Goal: Information Seeking & Learning: Learn about a topic

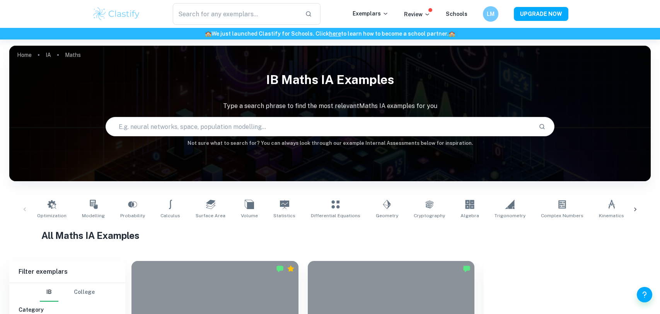
click at [250, 121] on input "text" at bounding box center [319, 127] width 427 height 22
type input "psychology"
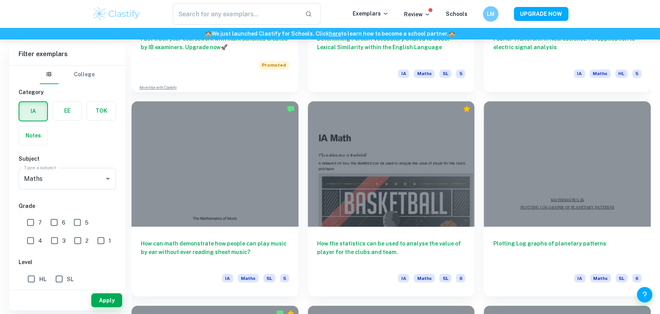
scroll to position [760, 0]
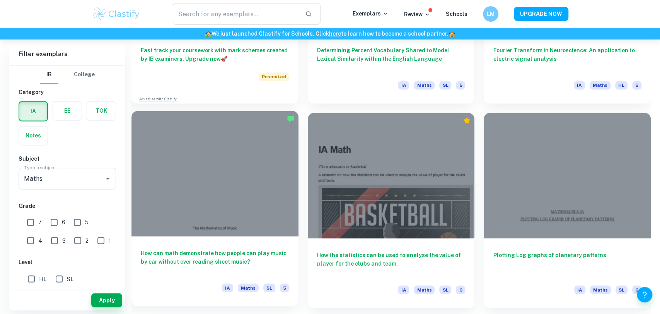
click at [182, 222] on div at bounding box center [214, 173] width 167 height 125
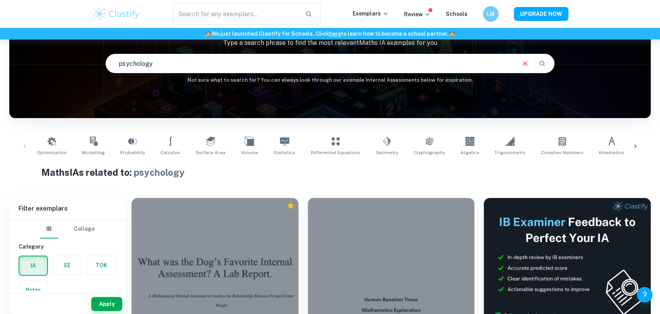
scroll to position [60, 0]
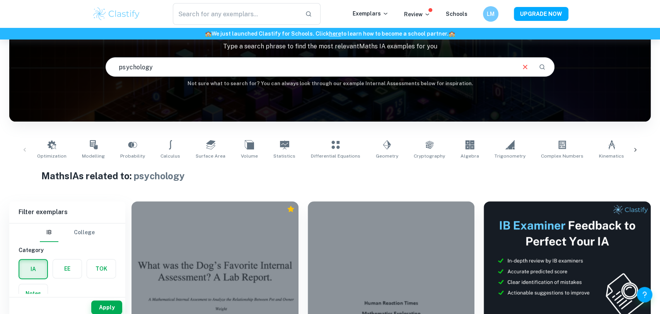
click at [349, 251] on div at bounding box center [391, 263] width 167 height 125
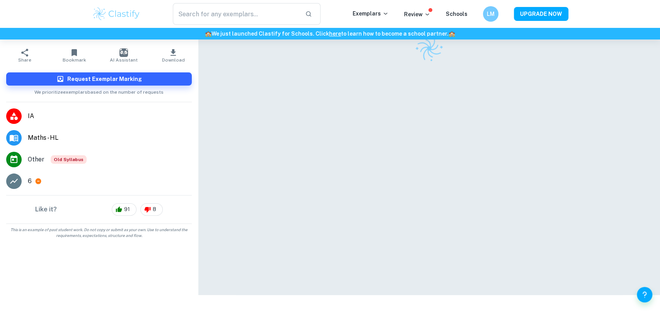
scroll to position [37, 0]
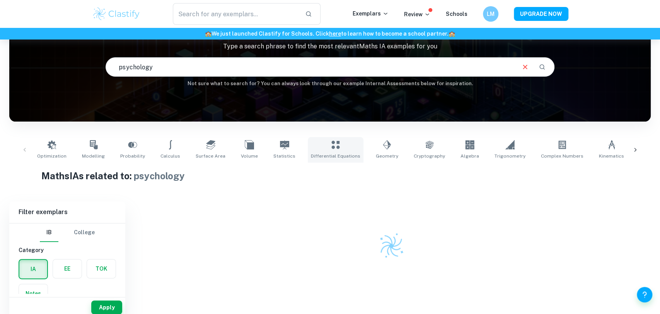
scroll to position [63, 0]
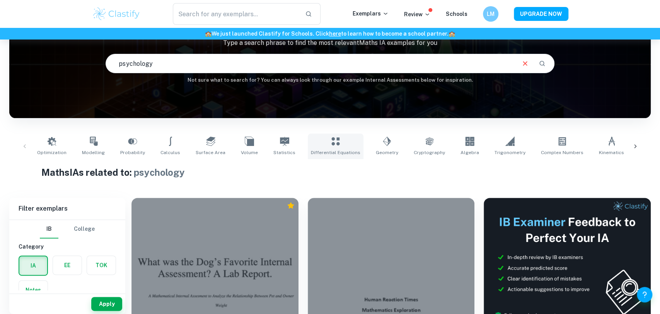
click at [334, 147] on link "Differential Equations" at bounding box center [336, 146] width 56 height 26
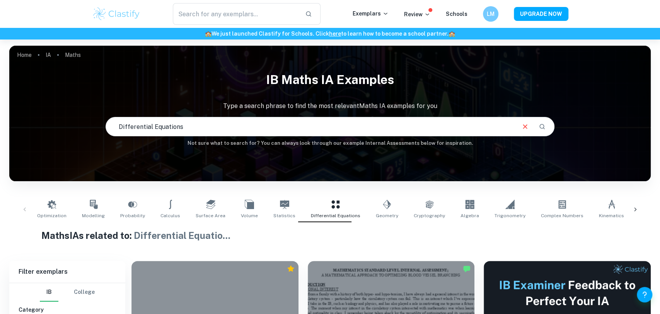
scroll to position [56, 0]
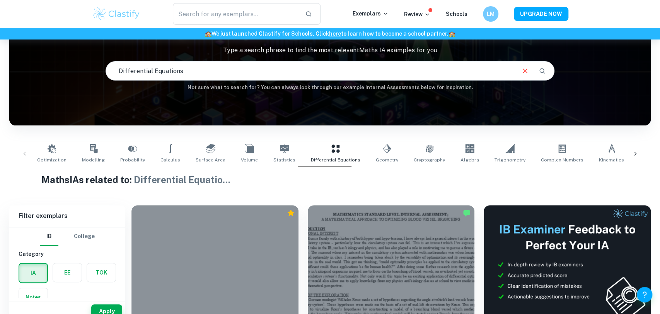
click at [203, 73] on input "Differential Equations" at bounding box center [310, 71] width 409 height 22
type input "D"
type input "psychology"
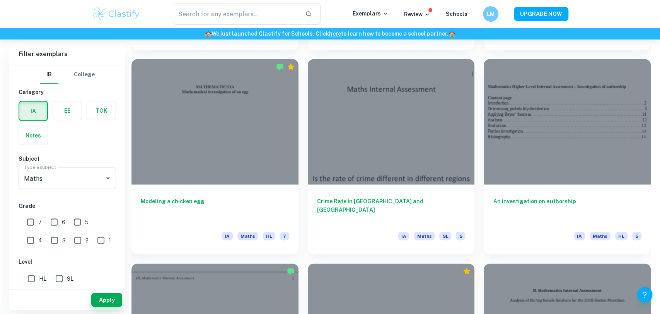
scroll to position [941, 0]
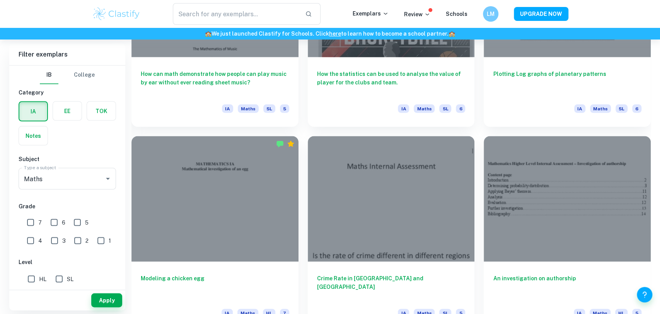
click at [78, 163] on div "Subject Type a subject Maths Type a subject" at bounding box center [67, 173] width 97 height 38
click at [74, 174] on input "Maths" at bounding box center [56, 178] width 69 height 15
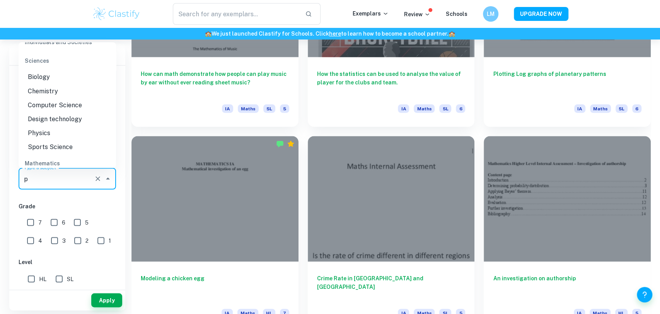
scroll to position [0, 0]
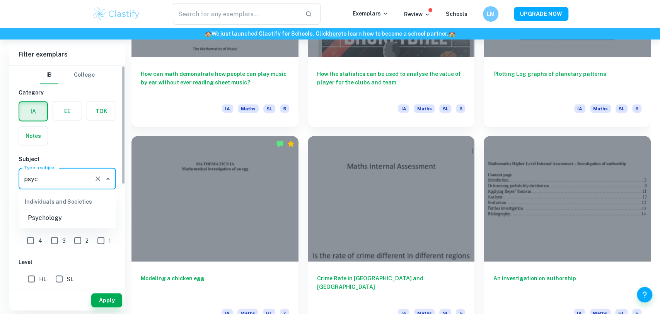
click at [53, 219] on li "Psychology" at bounding box center [67, 218] width 97 height 14
type input "Psychology"
click at [104, 307] on div "Apply" at bounding box center [67, 300] width 116 height 20
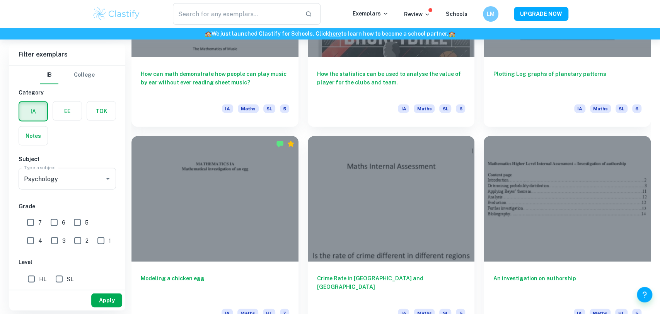
click at [103, 306] on button "Apply" at bounding box center [106, 300] width 31 height 14
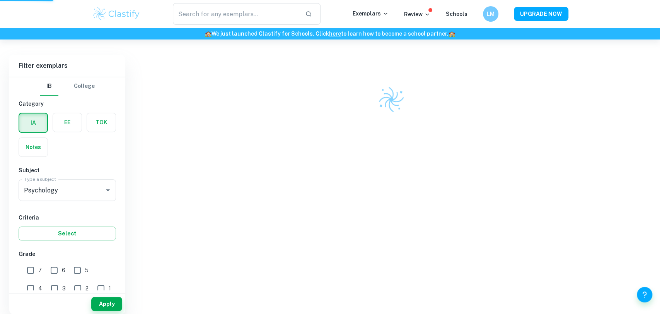
scroll to position [202, 0]
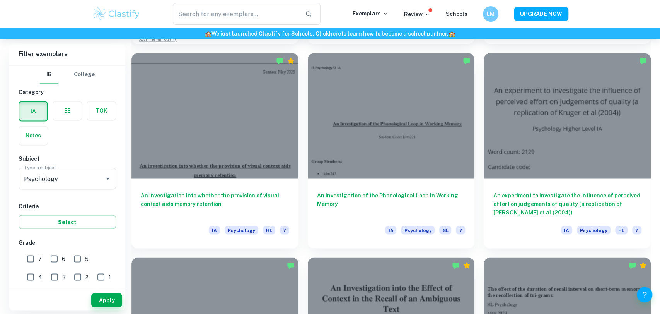
scroll to position [820, 0]
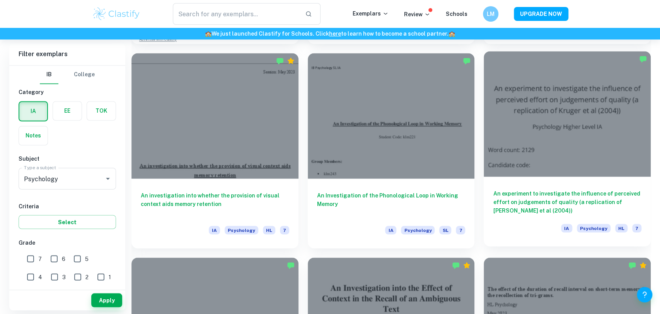
click at [618, 176] on div at bounding box center [567, 113] width 167 height 125
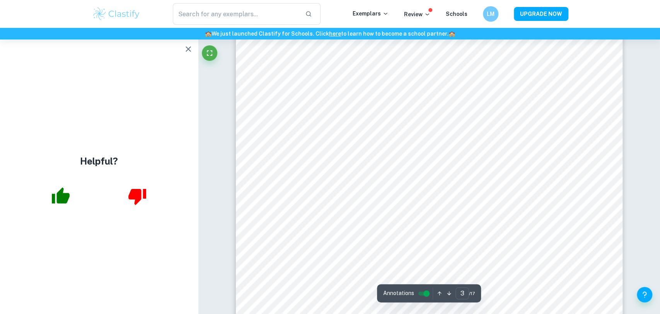
type input "4"
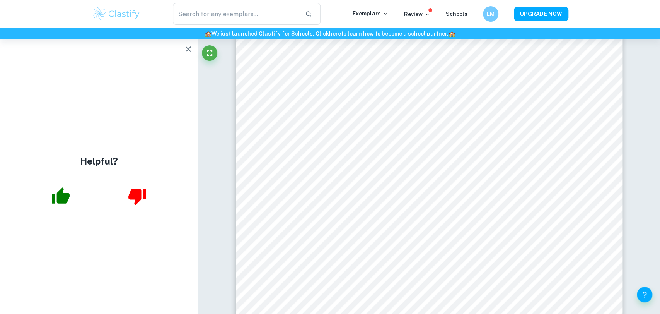
click at [187, 50] on icon "button" at bounding box center [188, 48] width 5 height 5
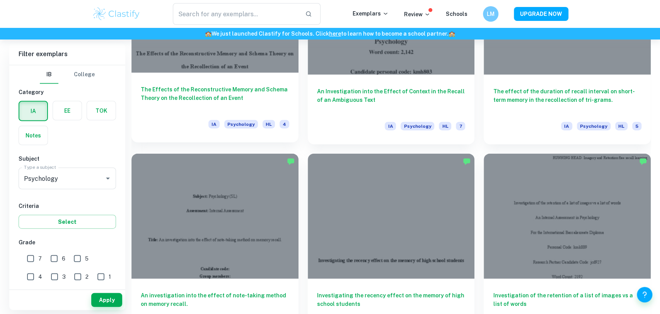
scroll to position [1129, 0]
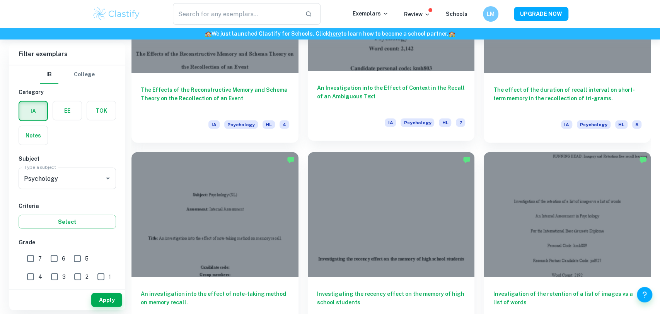
click at [350, 109] on div "An Investigation into the Effect of Context in the Recall of an Ambiguous Text …" at bounding box center [391, 106] width 167 height 70
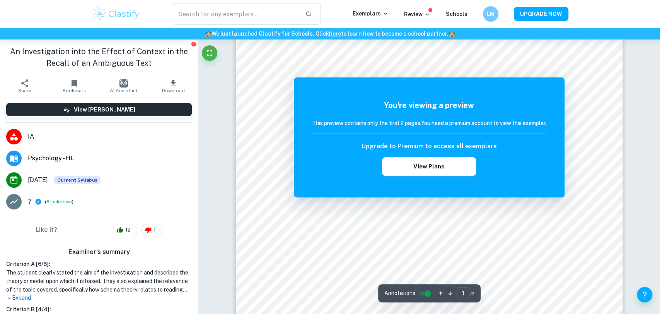
scroll to position [15, 0]
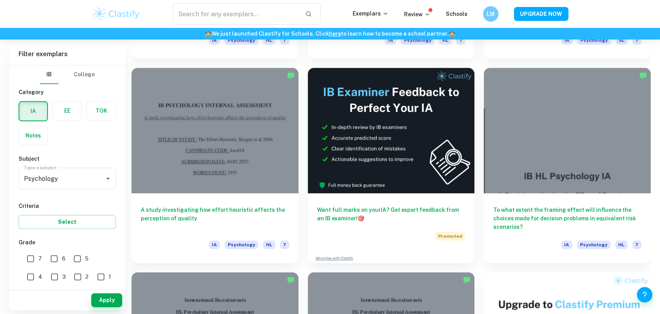
scroll to position [2435, 0]
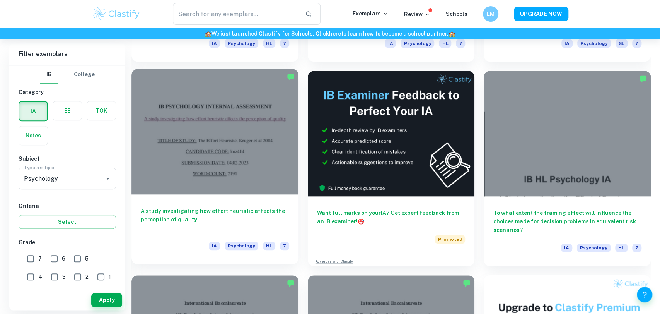
click at [200, 125] on div at bounding box center [214, 131] width 167 height 125
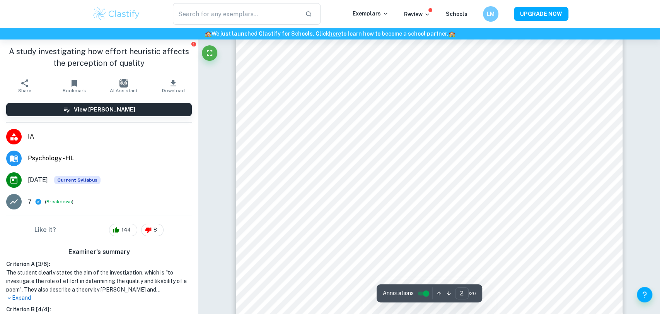
scroll to position [709, 0]
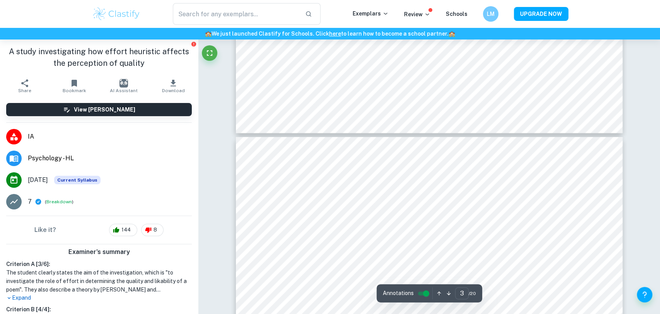
type input "4"
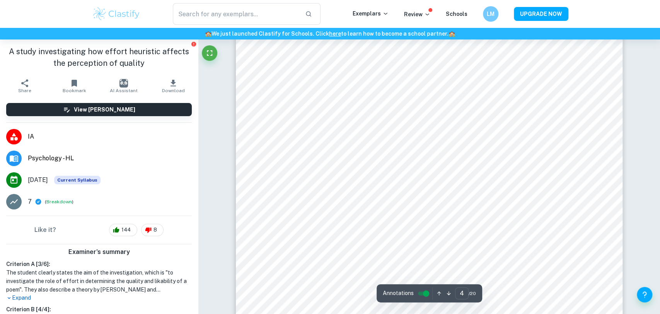
scroll to position [1822, 0]
